Goal: Information Seeking & Learning: Learn about a topic

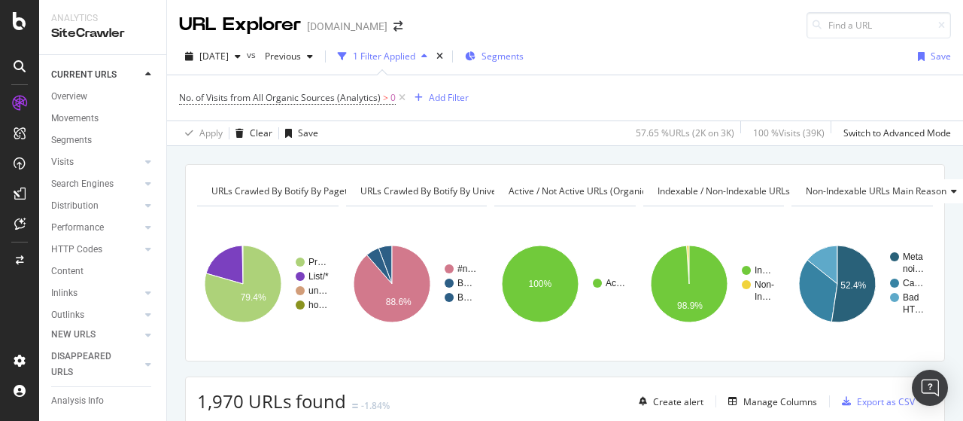
click at [524, 58] on span "Segments" at bounding box center [503, 56] width 42 height 13
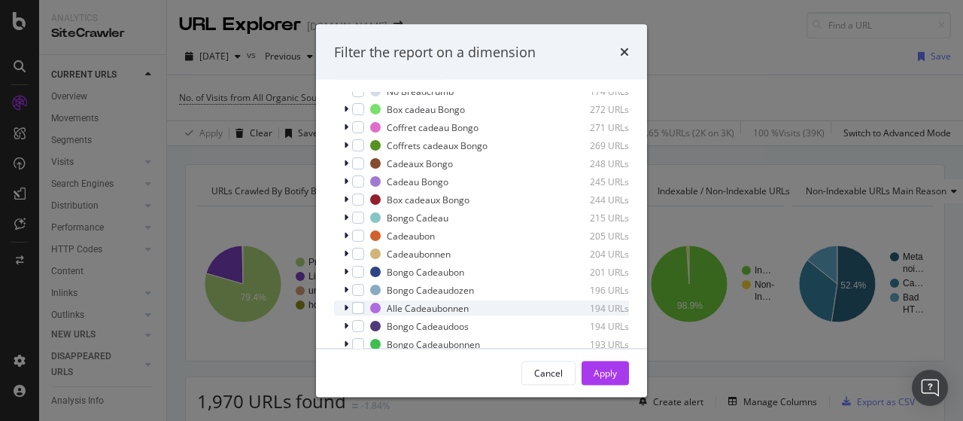
scroll to position [99, 0]
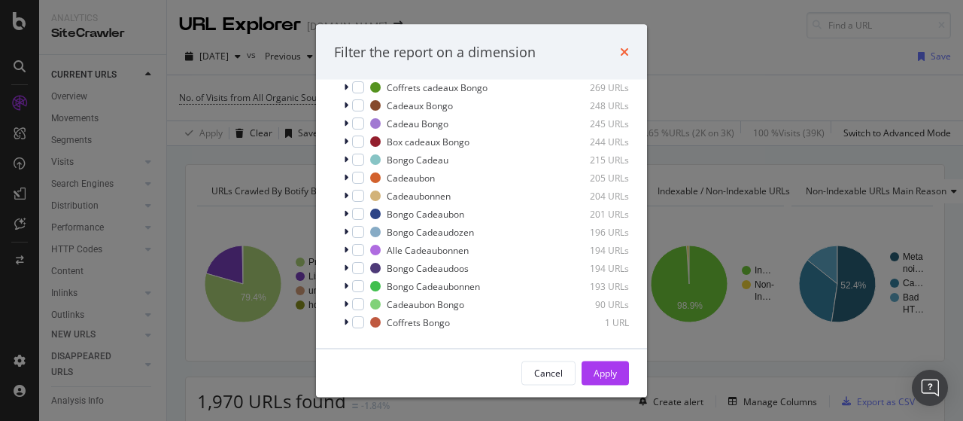
click at [626, 53] on icon "times" at bounding box center [624, 52] width 9 height 12
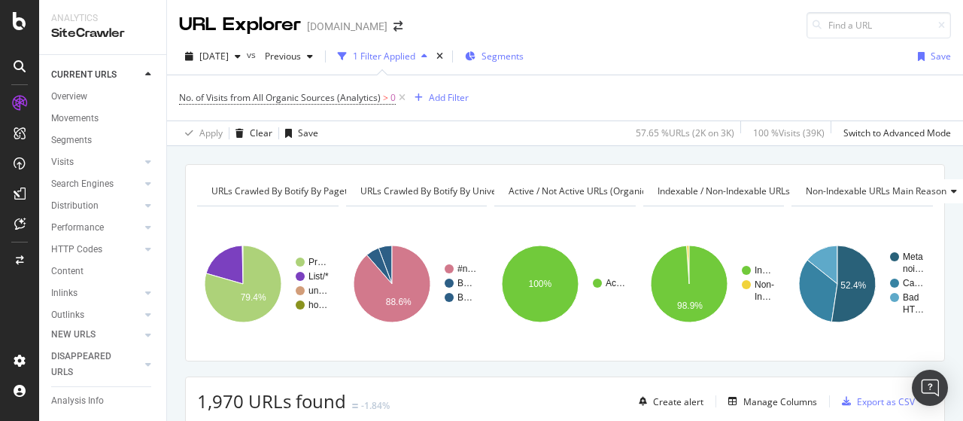
click at [516, 57] on span "Segments" at bounding box center [503, 56] width 42 height 13
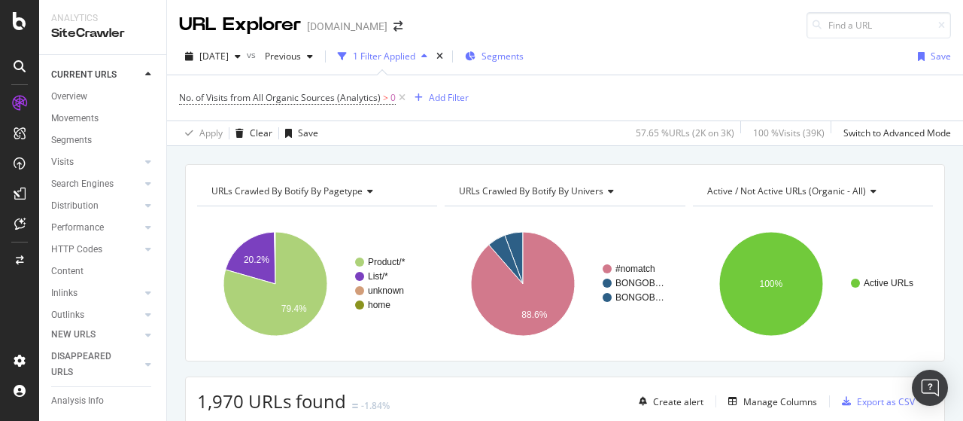
click at [475, 53] on icon "button" at bounding box center [470, 56] width 11 height 9
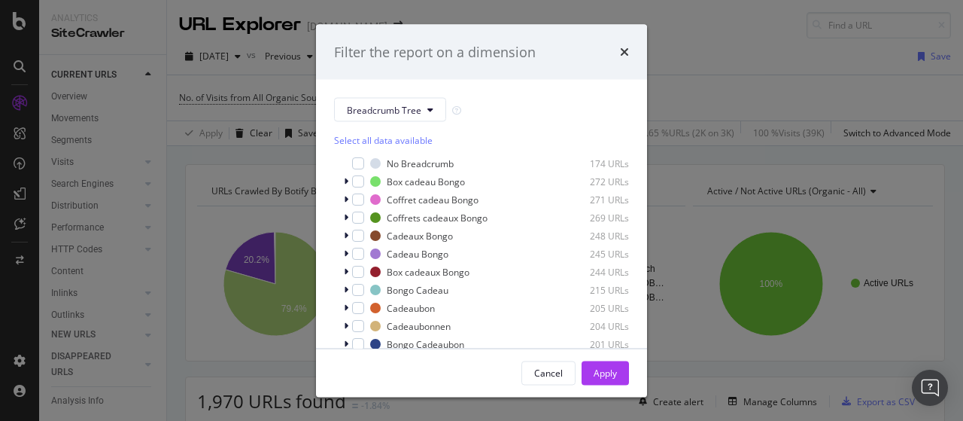
click at [624, 43] on div "times" at bounding box center [624, 52] width 9 height 20
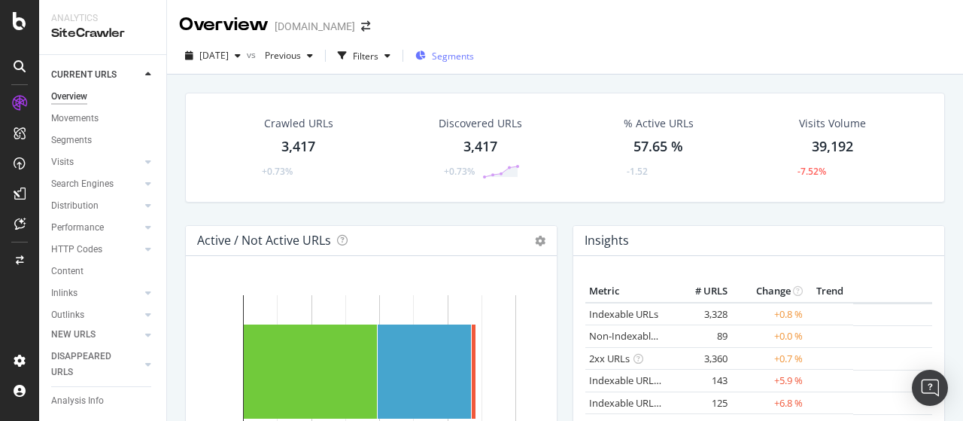
click at [472, 53] on span "Segments" at bounding box center [453, 56] width 42 height 13
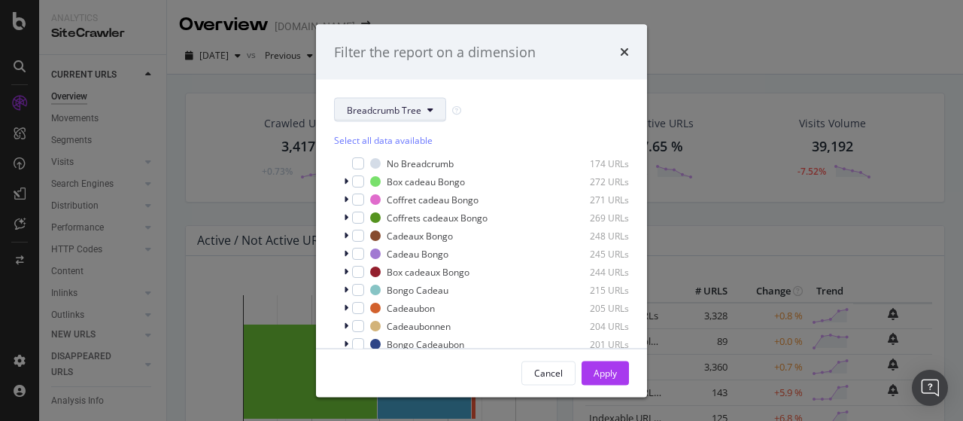
click at [433, 114] on button "Breadcrumb Tree" at bounding box center [390, 110] width 112 height 24
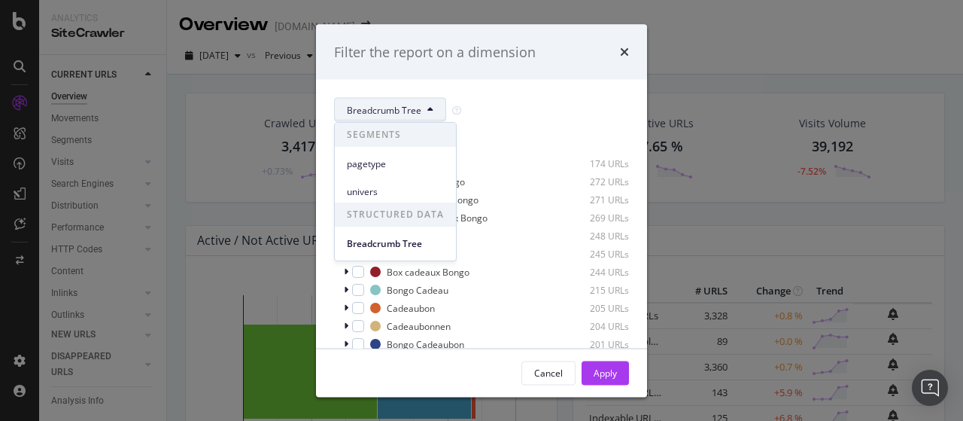
click at [527, 126] on div "Select all data available No Breadcrumb 174 URLs Box cadeau Bongo 272 URLs Coff…" at bounding box center [481, 276] width 295 height 308
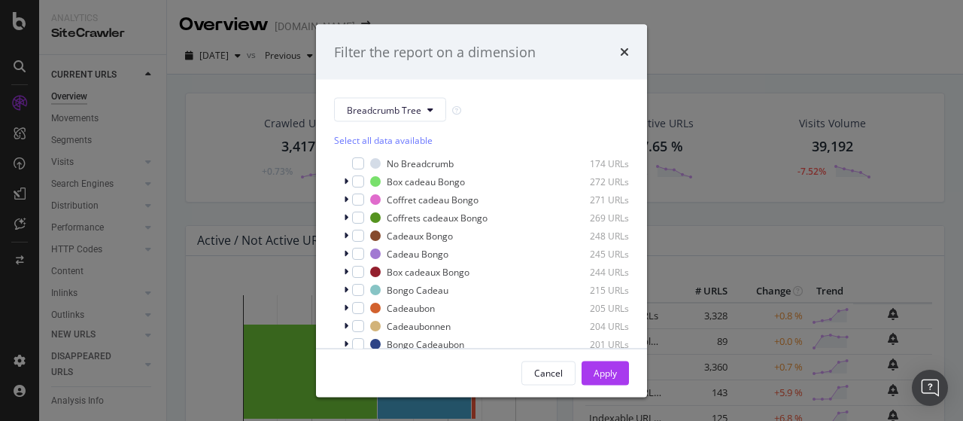
click at [633, 42] on div "Filter the report on a dimension" at bounding box center [481, 52] width 331 height 56
click at [624, 40] on div "Filter the report on a dimension" at bounding box center [481, 52] width 331 height 56
drag, startPoint x: 627, startPoint y: 55, endPoint x: 569, endPoint y: 53, distance: 58.7
click at [627, 55] on icon "times" at bounding box center [624, 52] width 9 height 12
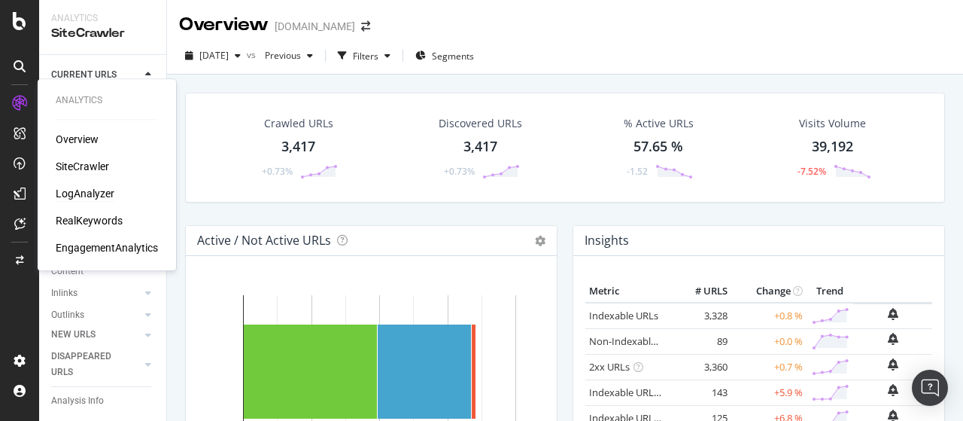
click at [82, 187] on div "LogAnalyzer" at bounding box center [85, 193] width 59 height 15
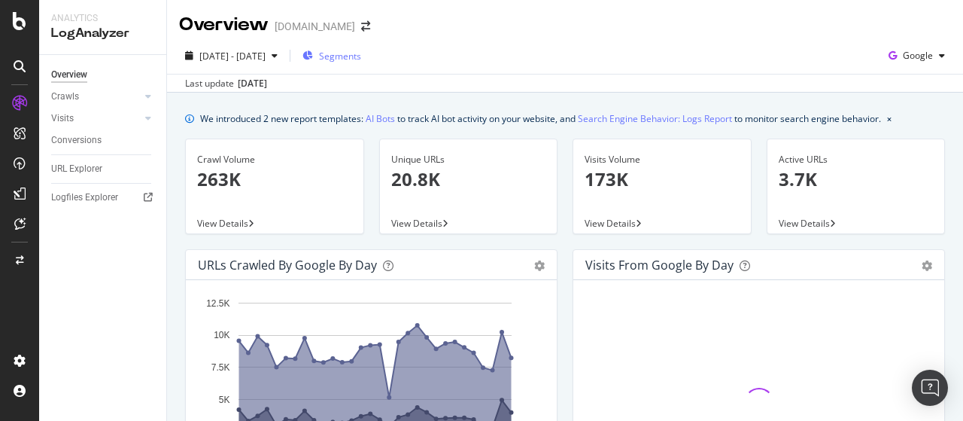
click at [361, 54] on span "Segments" at bounding box center [340, 56] width 42 height 13
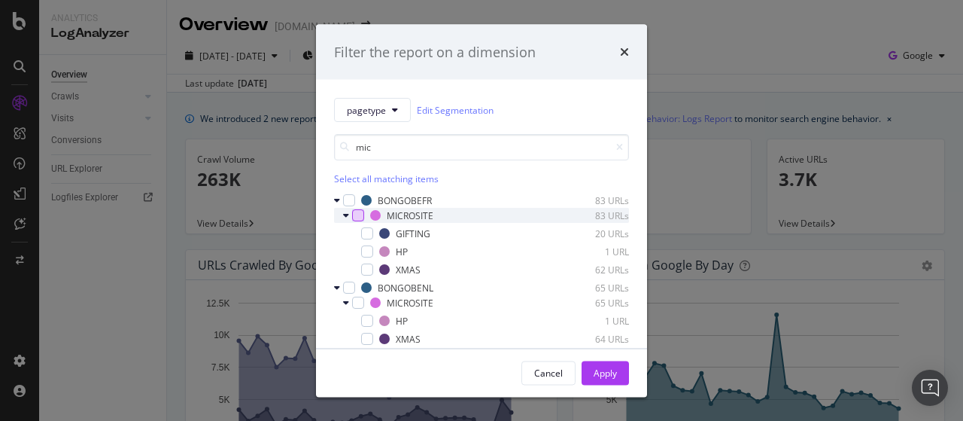
type input "mic"
click at [354, 209] on div "modal" at bounding box center [358, 215] width 12 height 12
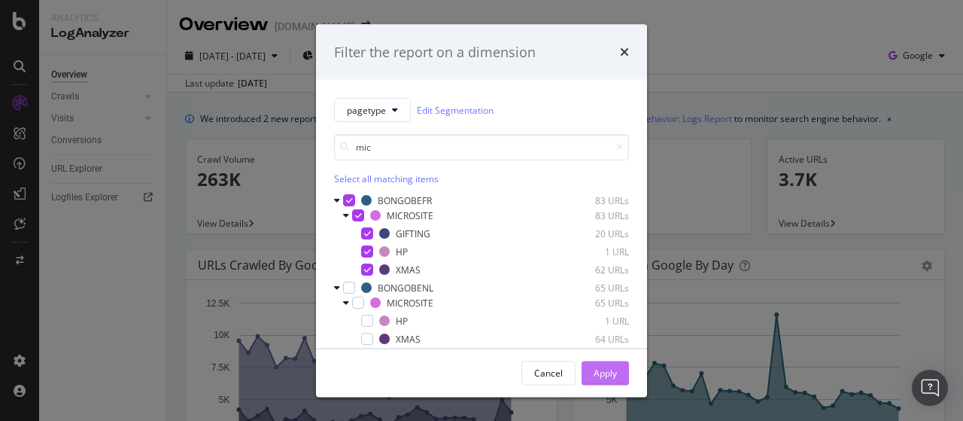
click at [601, 366] on div "Apply" at bounding box center [605, 372] width 23 height 13
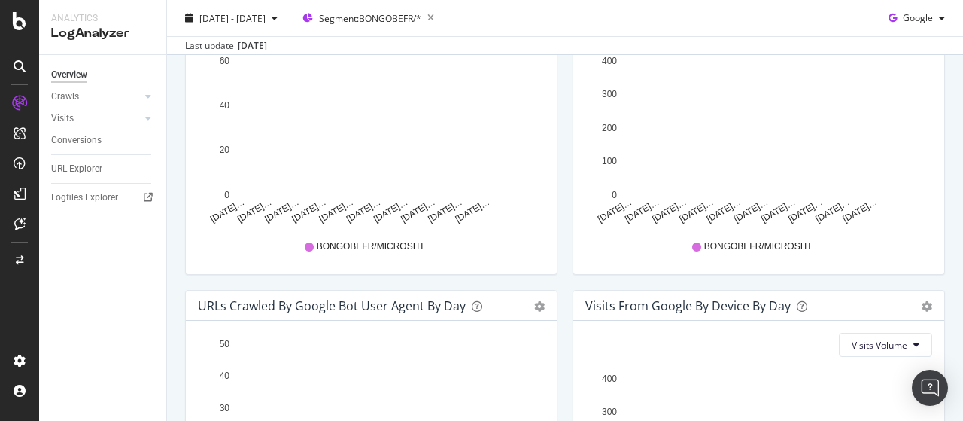
scroll to position [677, 0]
